Goal: Navigation & Orientation: Find specific page/section

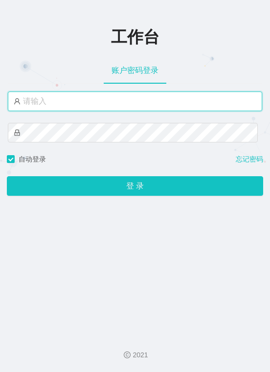
click at [108, 104] on input "text" at bounding box center [135, 102] width 255 height 20
paste input "admin"
type input "admin"
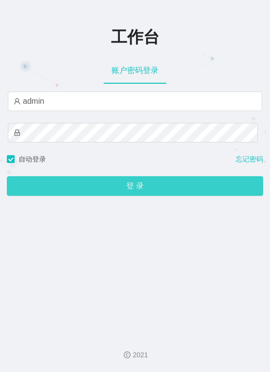
click at [137, 189] on button "登 录" at bounding box center [135, 186] width 257 height 20
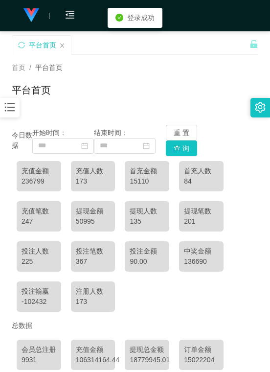
click at [250, 147] on div "今日数据 开始时间： 结束时间： 重 置 查 询" at bounding box center [135, 140] width 247 height 31
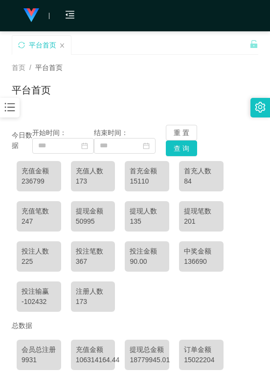
click at [254, 150] on main "关闭左侧 关闭右侧 关闭其它 刷新页面 平台首页 首页 / 平台首页 / 平台首页 今日数据 开始时间： 结束时间： 重 置 查 询 充值金额 236799 …" at bounding box center [135, 223] width 270 height 384
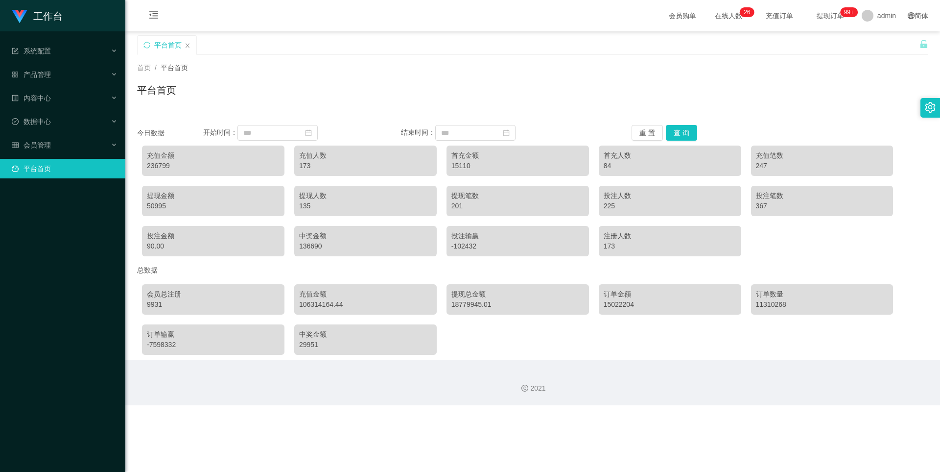
click at [264, 87] on div "平台首页" at bounding box center [533, 94] width 792 height 23
click at [270, 82] on div "首页 / 平台首页 / 平台首页" at bounding box center [533, 84] width 792 height 43
click at [40, 54] on span "系统配置" at bounding box center [31, 51] width 39 height 8
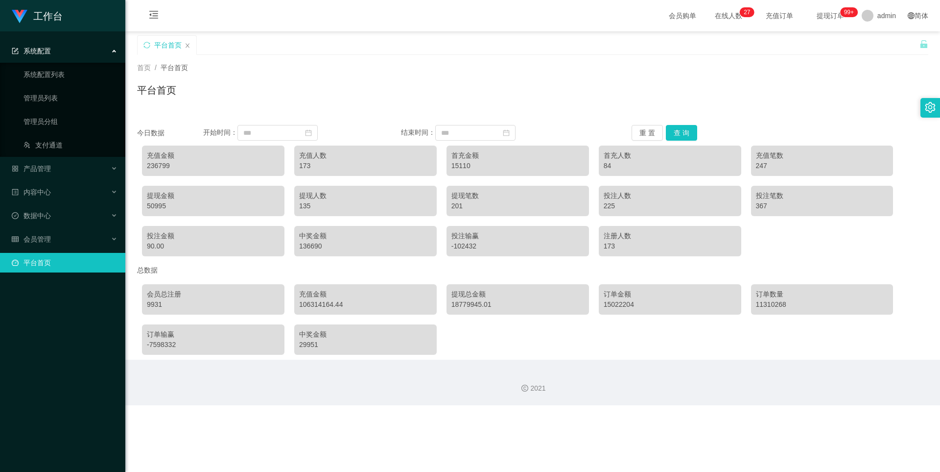
click at [40, 54] on span "系统配置" at bounding box center [31, 51] width 39 height 8
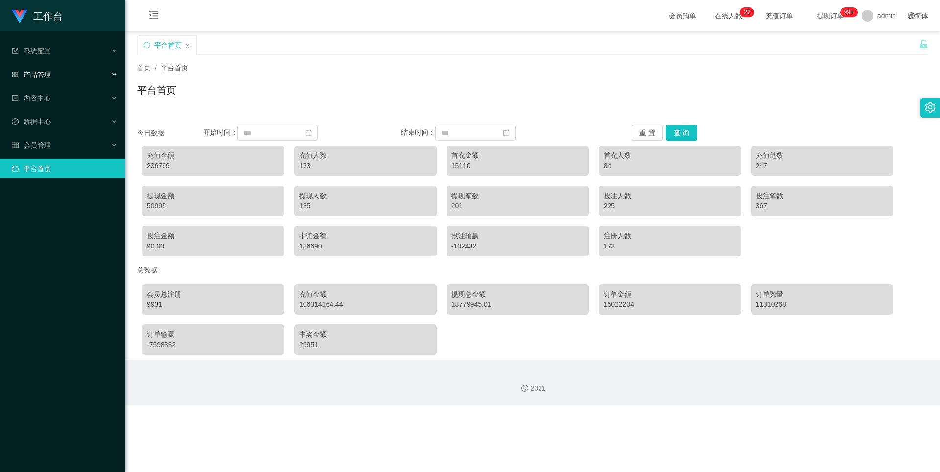
click at [50, 68] on div "产品管理" at bounding box center [62, 75] width 125 height 20
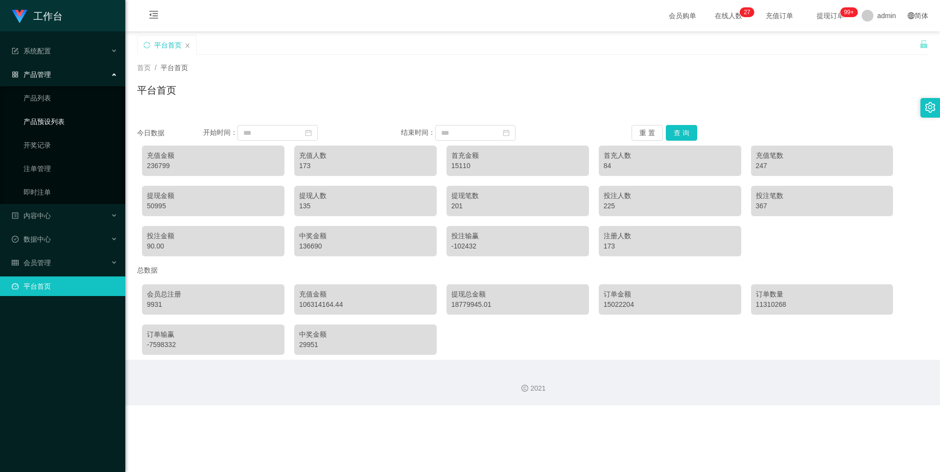
click at [52, 125] on link "产品预设列表" at bounding box center [71, 122] width 94 height 20
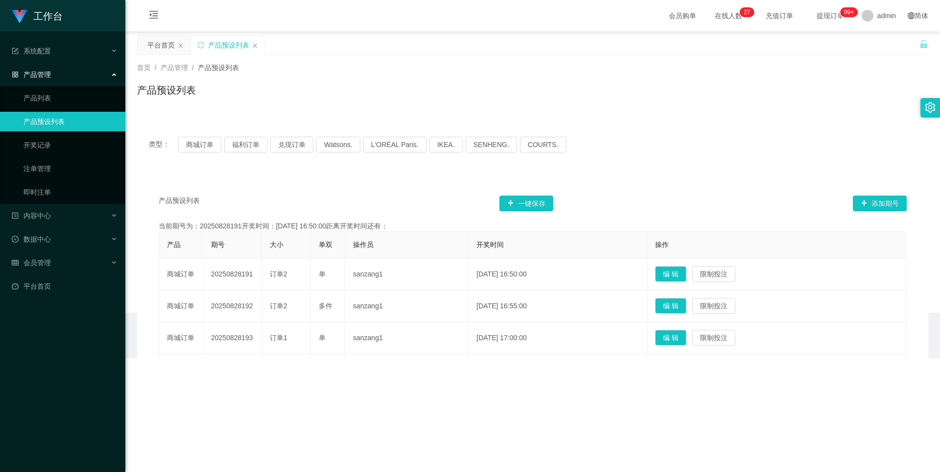
click at [55, 77] on div "产品管理" at bounding box center [62, 75] width 125 height 20
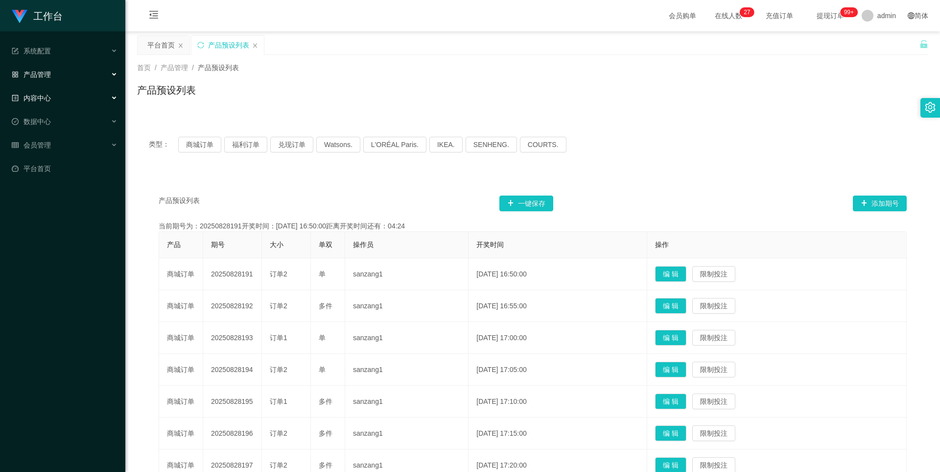
click at [50, 95] on span "内容中心" at bounding box center [31, 98] width 39 height 8
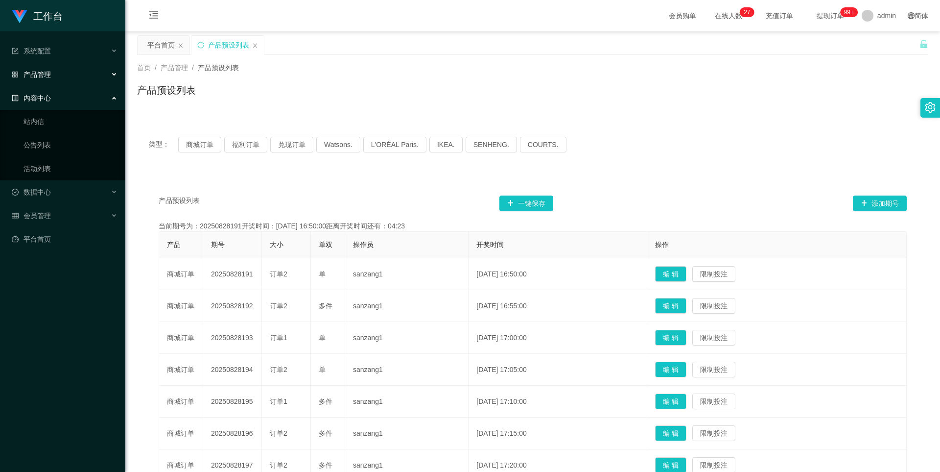
click at [50, 95] on span "内容中心" at bounding box center [31, 98] width 39 height 8
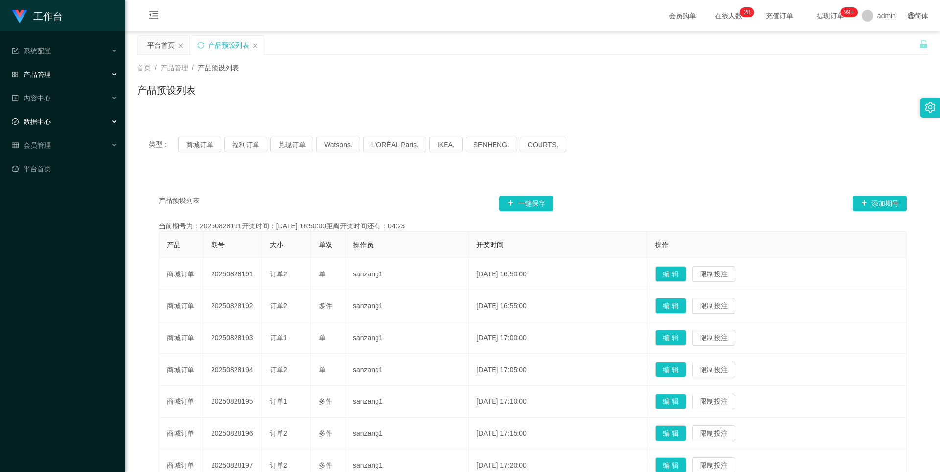
click at [52, 118] on div "数据中心" at bounding box center [62, 122] width 125 height 20
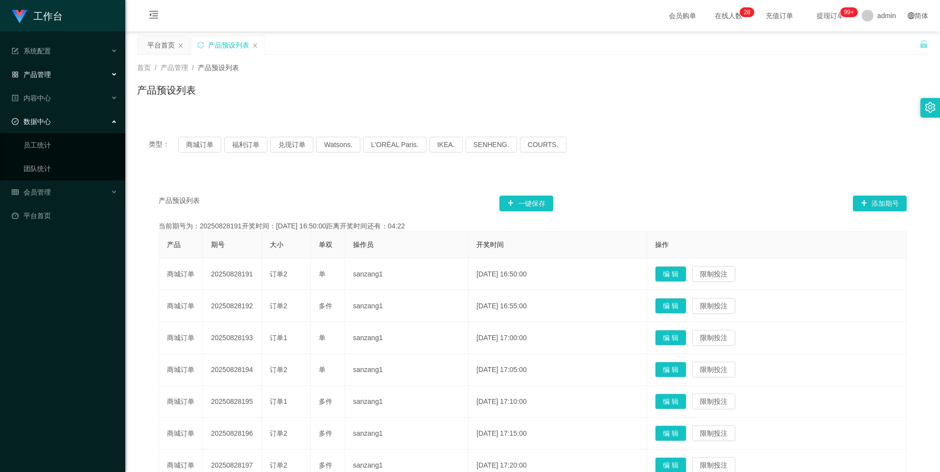
click at [52, 118] on div "数据中心" at bounding box center [62, 122] width 125 height 20
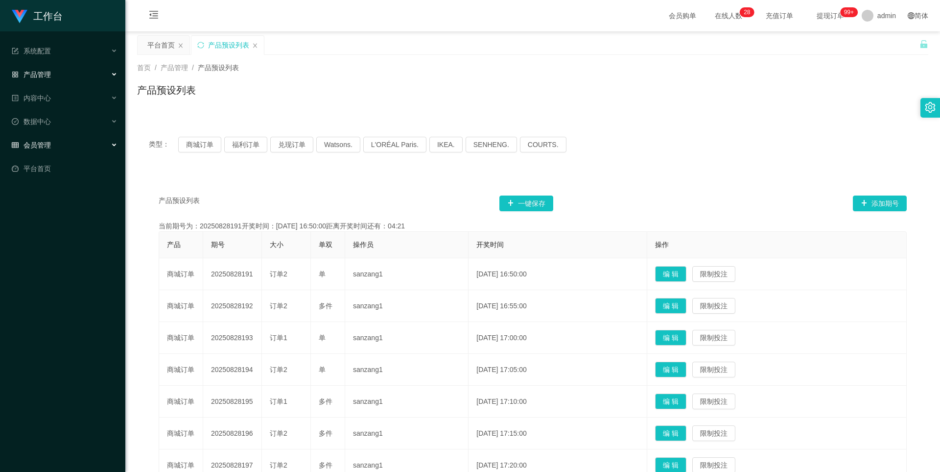
click at [55, 142] on div "会员管理" at bounding box center [62, 145] width 125 height 20
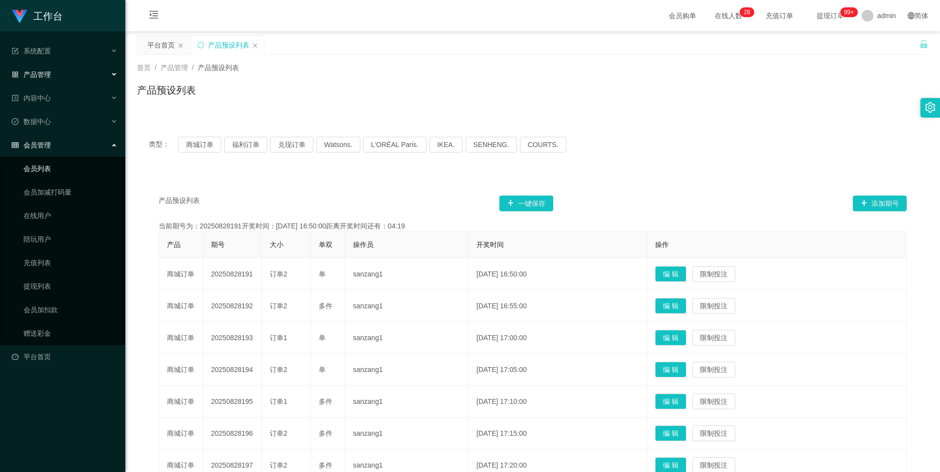
click at [55, 169] on link "会员列表" at bounding box center [71, 169] width 94 height 20
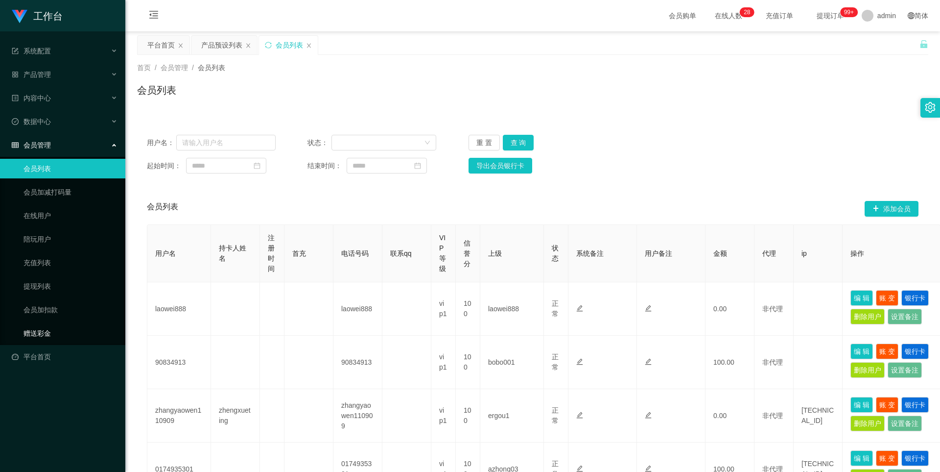
click at [41, 333] on link "赠送彩金" at bounding box center [71, 333] width 94 height 20
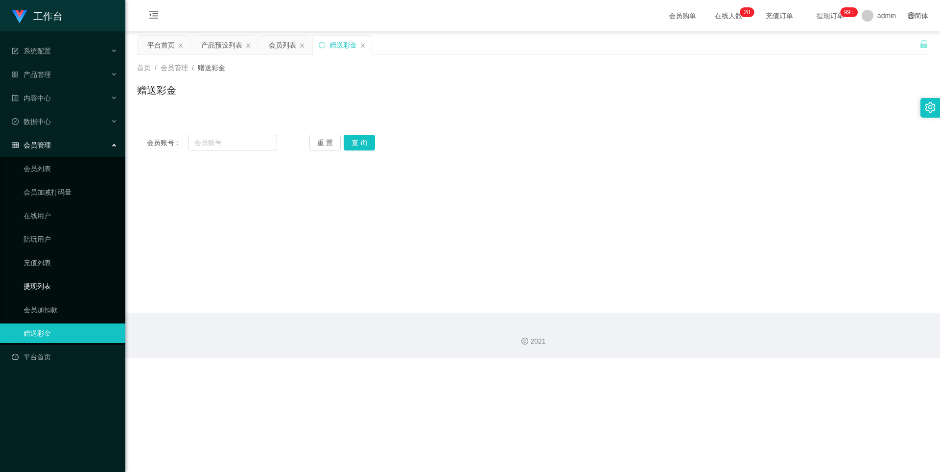
click at [38, 291] on link "提现列表" at bounding box center [71, 286] width 94 height 20
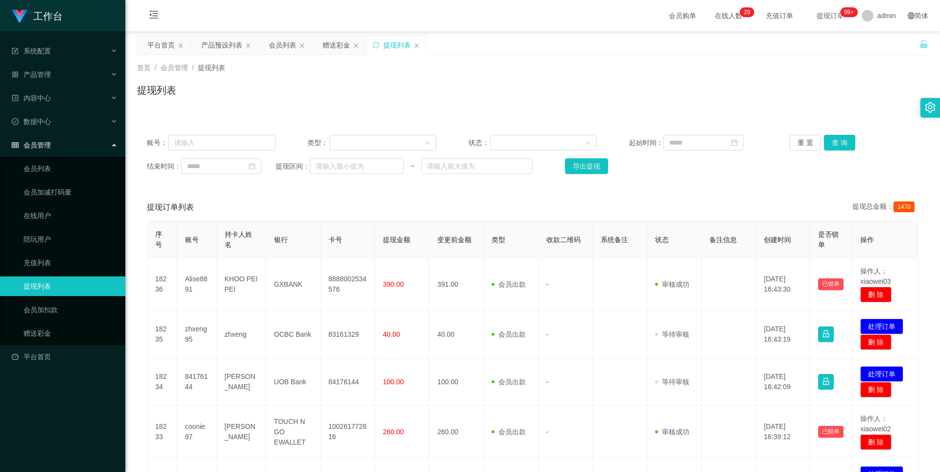
click at [54, 140] on div "会员管理" at bounding box center [62, 145] width 125 height 20
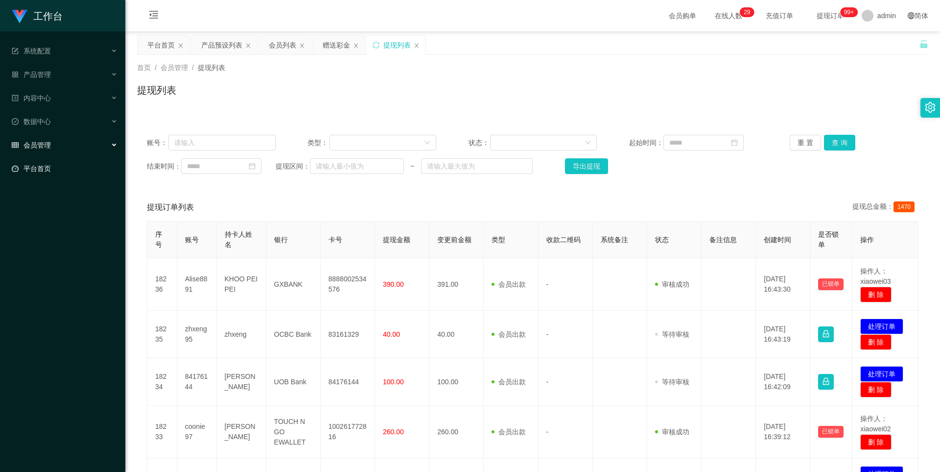
click at [53, 163] on link "平台首页" at bounding box center [65, 169] width 106 height 20
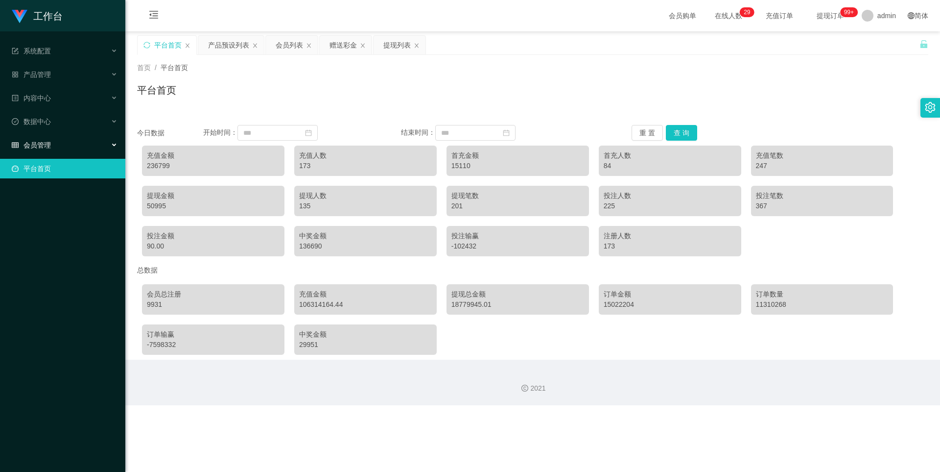
click at [48, 139] on div "会员管理" at bounding box center [62, 145] width 125 height 20
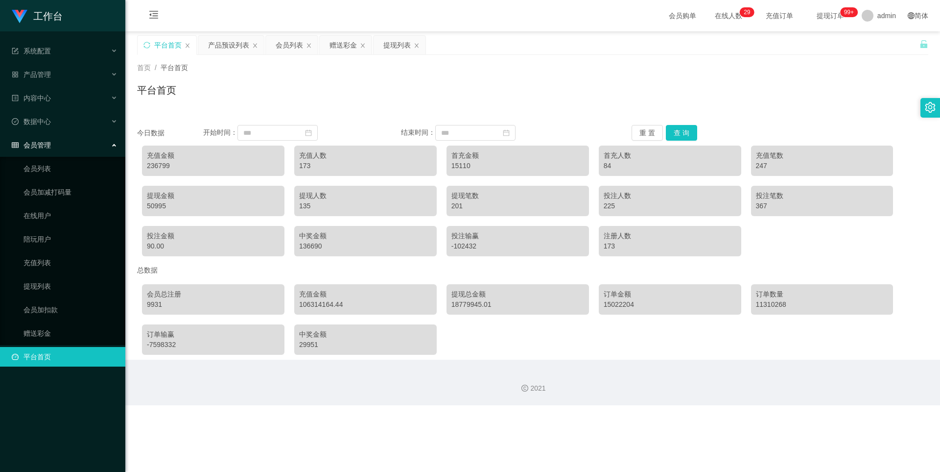
click at [48, 139] on div "会员管理" at bounding box center [62, 145] width 125 height 20
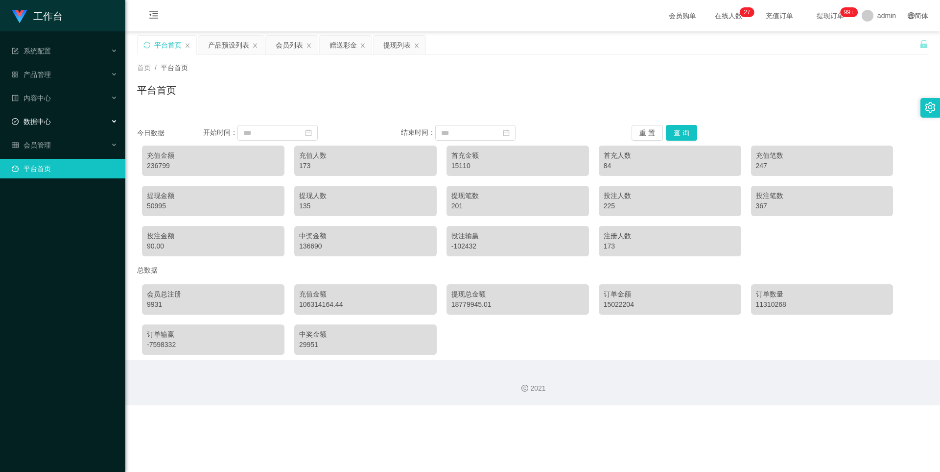
click at [49, 127] on div "数据中心" at bounding box center [62, 122] width 125 height 20
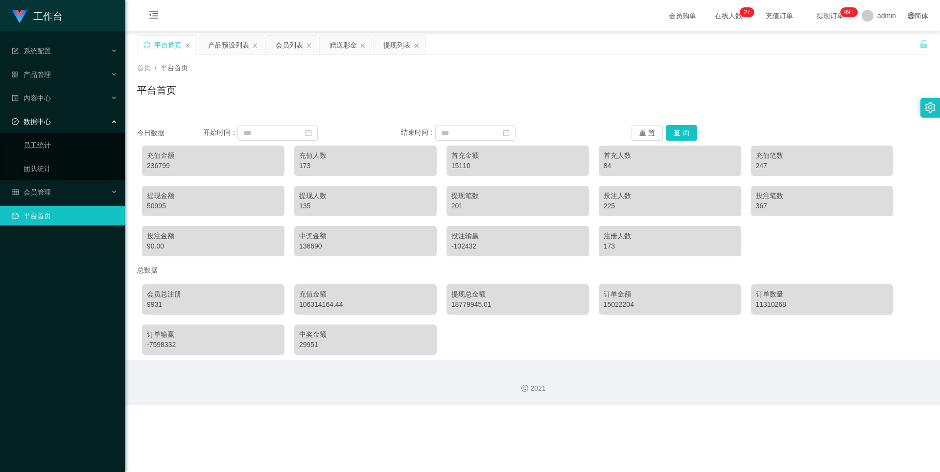
click at [49, 127] on div "数据中心" at bounding box center [62, 122] width 125 height 20
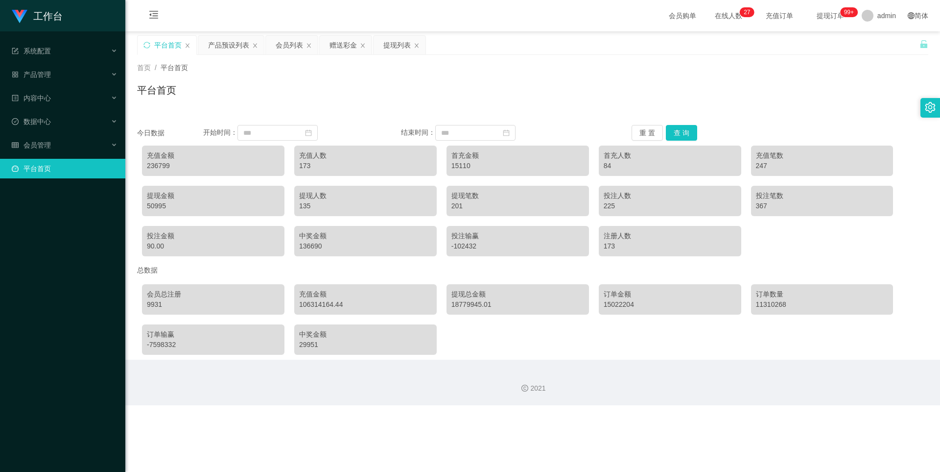
click at [53, 110] on ul "系统配置 系统配置列表 管理员列表 管理员分组 支付通道 产品管理 产品列表 产品预设列表 开奖记录 注单管理 即时注单 内容中心 站内信 公告列表 活动列表…" at bounding box center [62, 109] width 125 height 157
click at [56, 100] on div "内容中心" at bounding box center [62, 98] width 125 height 20
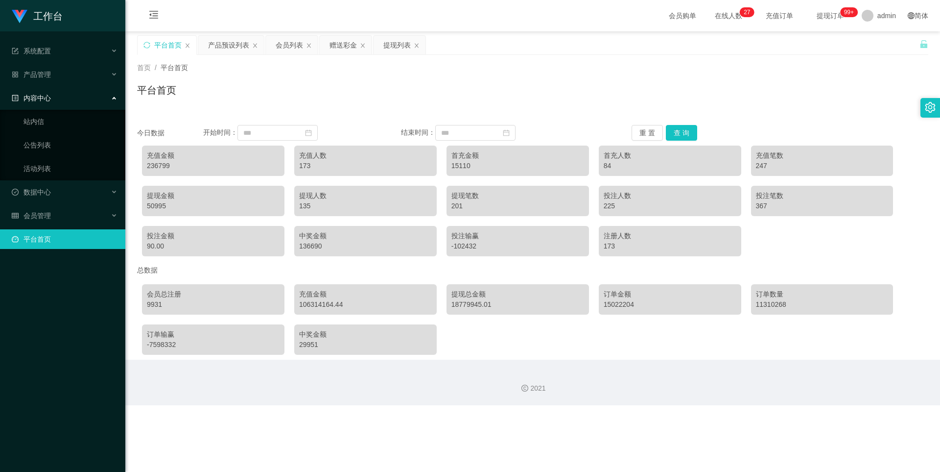
click at [56, 100] on div "内容中心" at bounding box center [62, 98] width 125 height 20
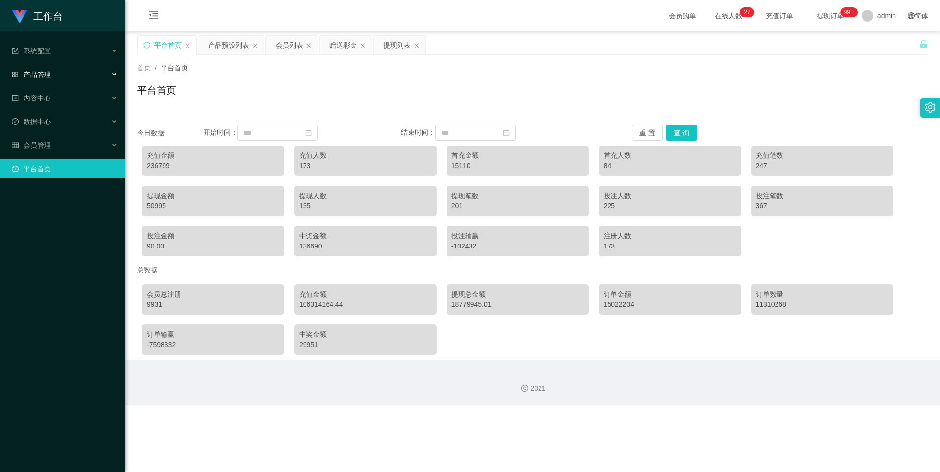
click at [64, 79] on div "产品管理" at bounding box center [62, 75] width 125 height 20
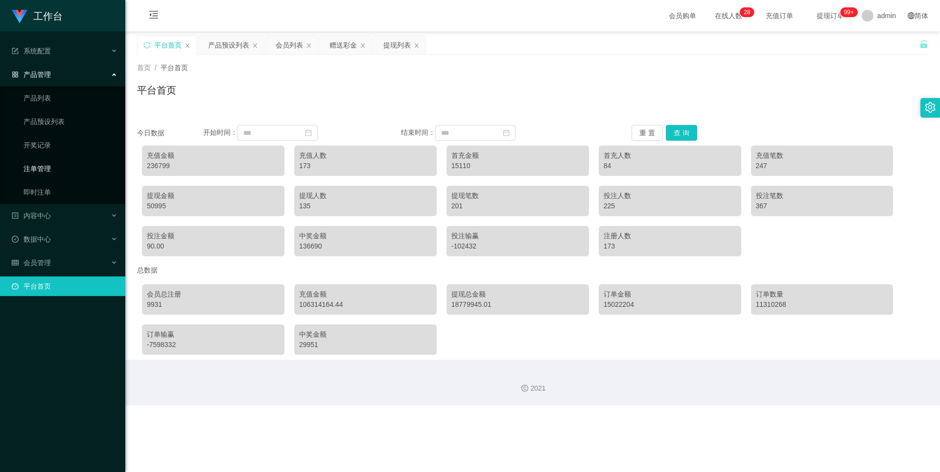
click at [53, 170] on link "注单管理" at bounding box center [71, 169] width 94 height 20
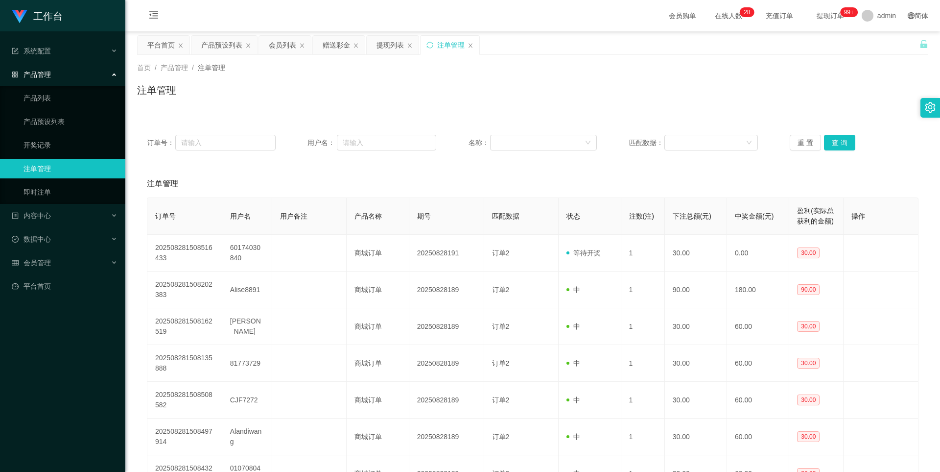
click at [59, 80] on div "产品管理" at bounding box center [62, 75] width 125 height 20
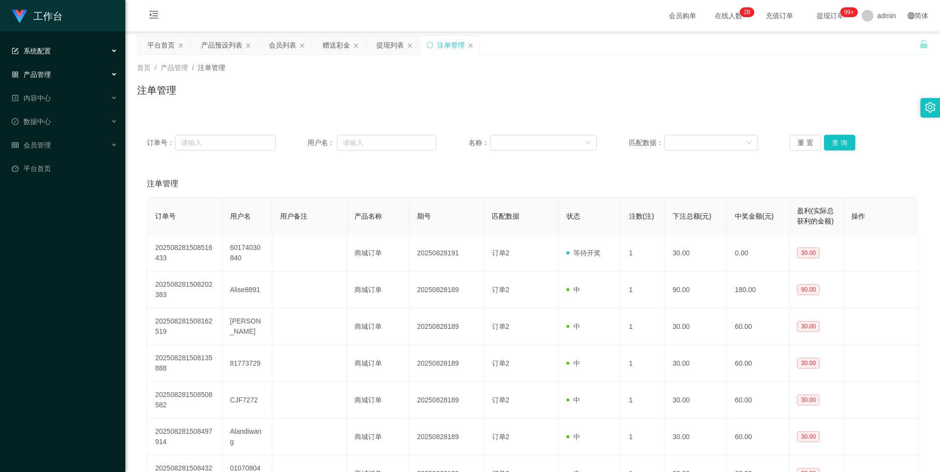
click at [66, 53] on div "系统配置" at bounding box center [62, 51] width 125 height 20
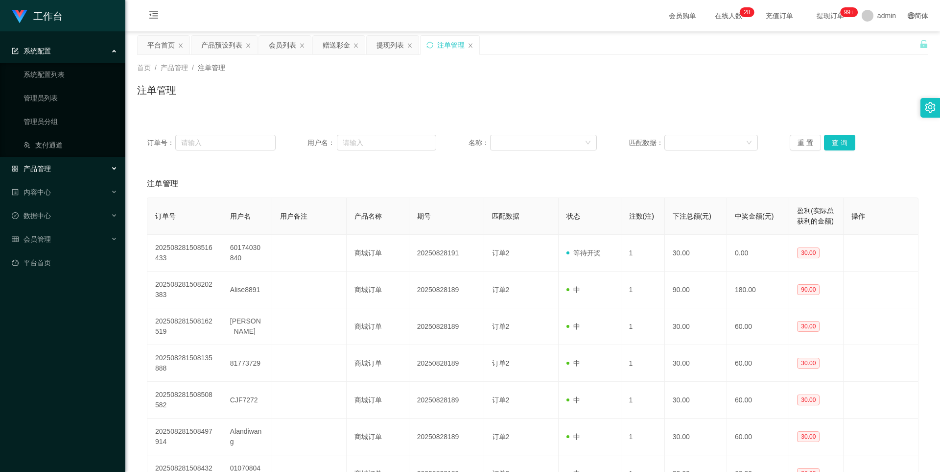
click at [66, 53] on div "系统配置" at bounding box center [62, 51] width 125 height 20
